Goal: Task Accomplishment & Management: Manage account settings

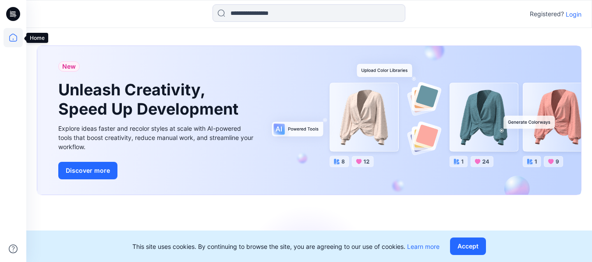
click at [15, 39] on icon at bounding box center [13, 37] width 19 height 19
click at [576, 14] on p "Login" at bounding box center [573, 14] width 16 height 9
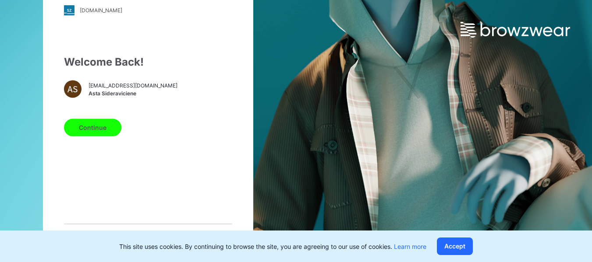
click at [101, 130] on button "Continue" at bounding box center [92, 128] width 57 height 18
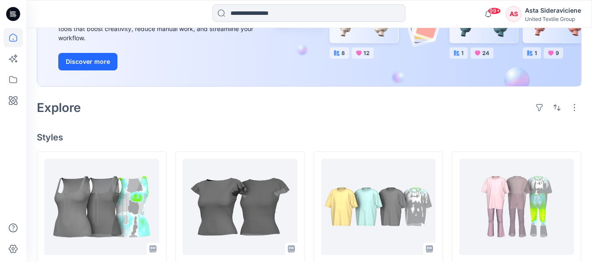
scroll to position [131, 0]
